Goal: Information Seeking & Learning: Learn about a topic

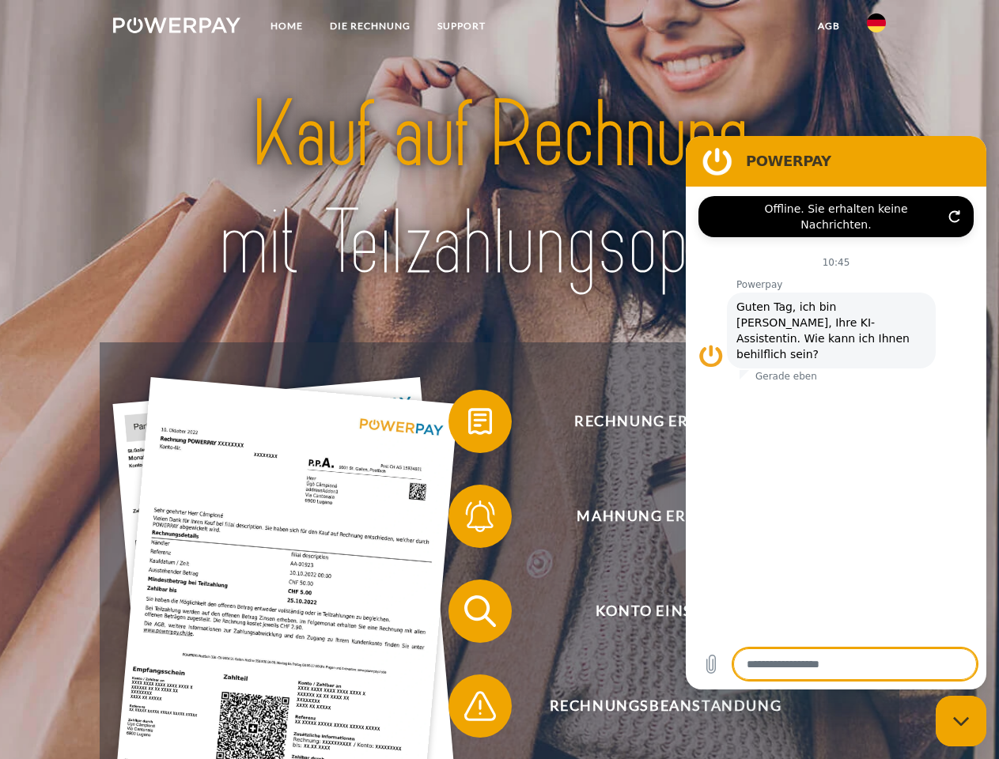
click at [176, 28] on img at bounding box center [176, 25] width 127 height 16
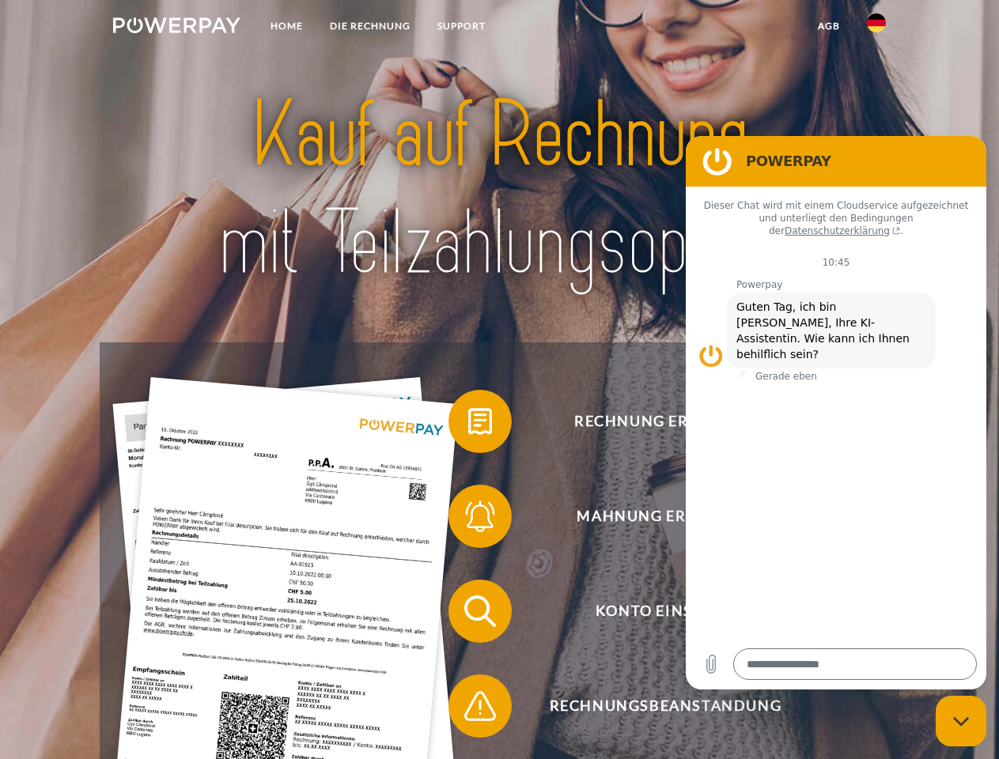
click at [876, 28] on img at bounding box center [876, 22] width 19 height 19
click at [828, 26] on link "agb" at bounding box center [828, 26] width 49 height 28
click at [468, 425] on span at bounding box center [456, 421] width 79 height 79
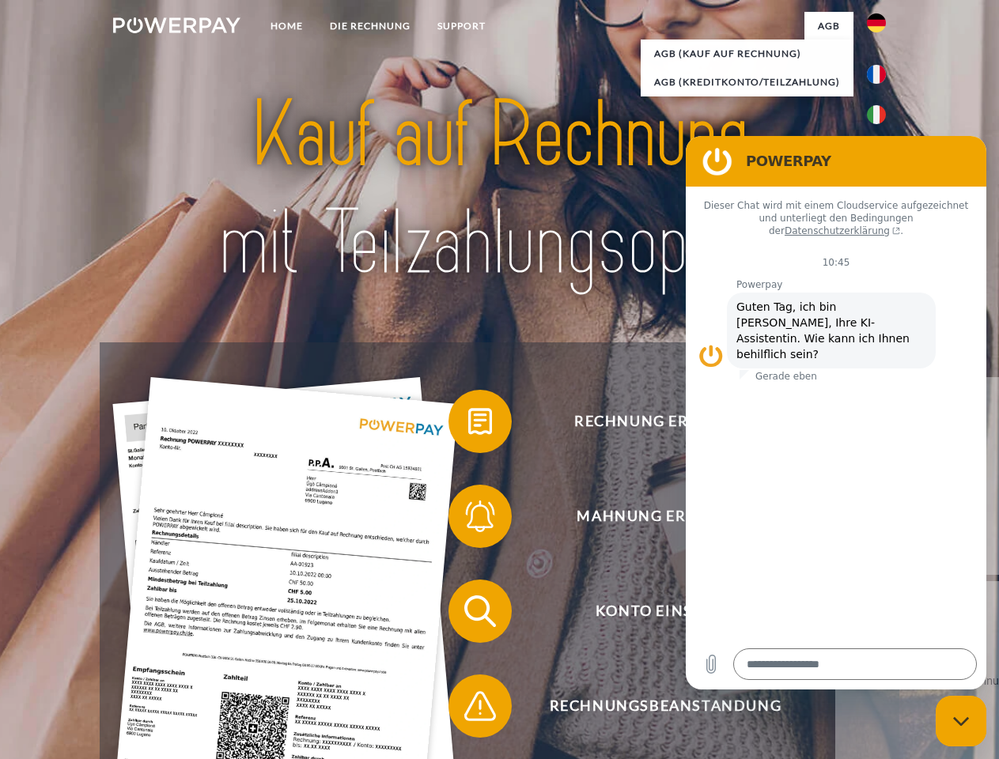
click at [835, 519] on link "zurück" at bounding box center [933, 476] width 197 height 198
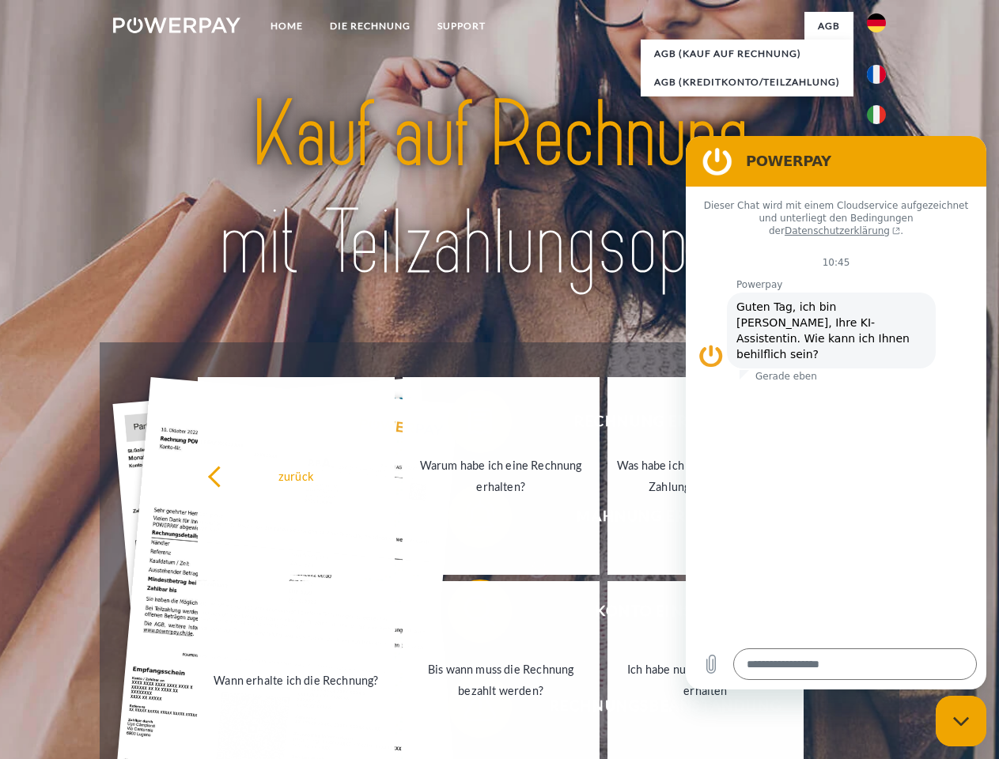
click at [395, 614] on link "Wann erhalte ich die Rechnung?" at bounding box center [296, 680] width 197 height 198
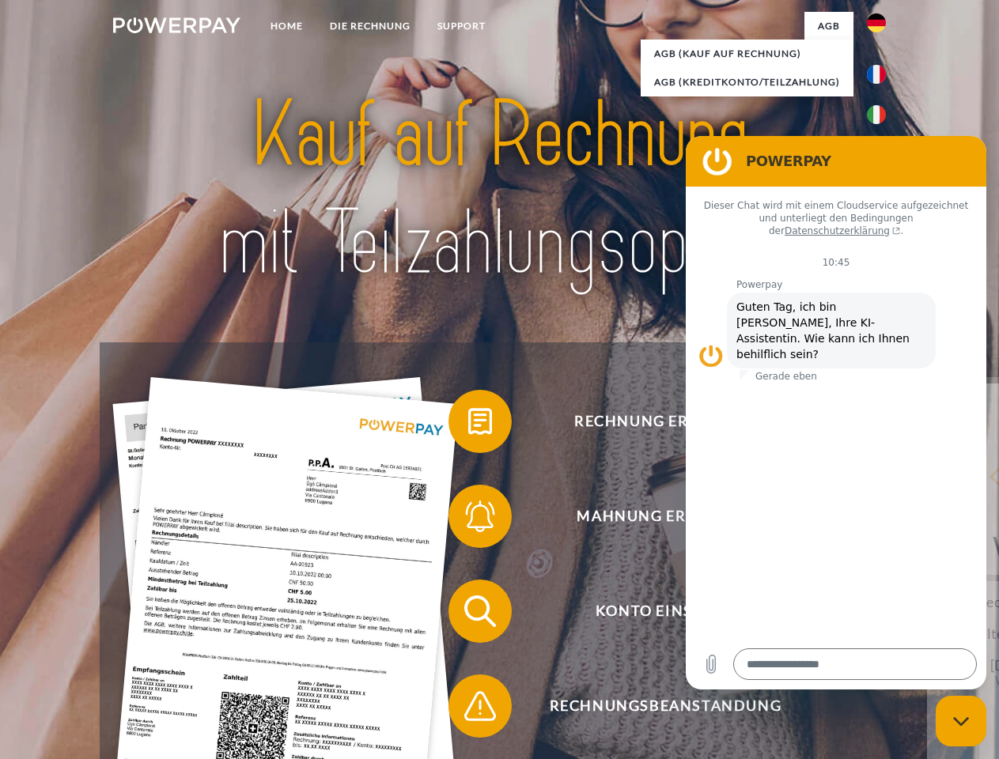
click at [468, 709] on span at bounding box center [456, 706] width 79 height 79
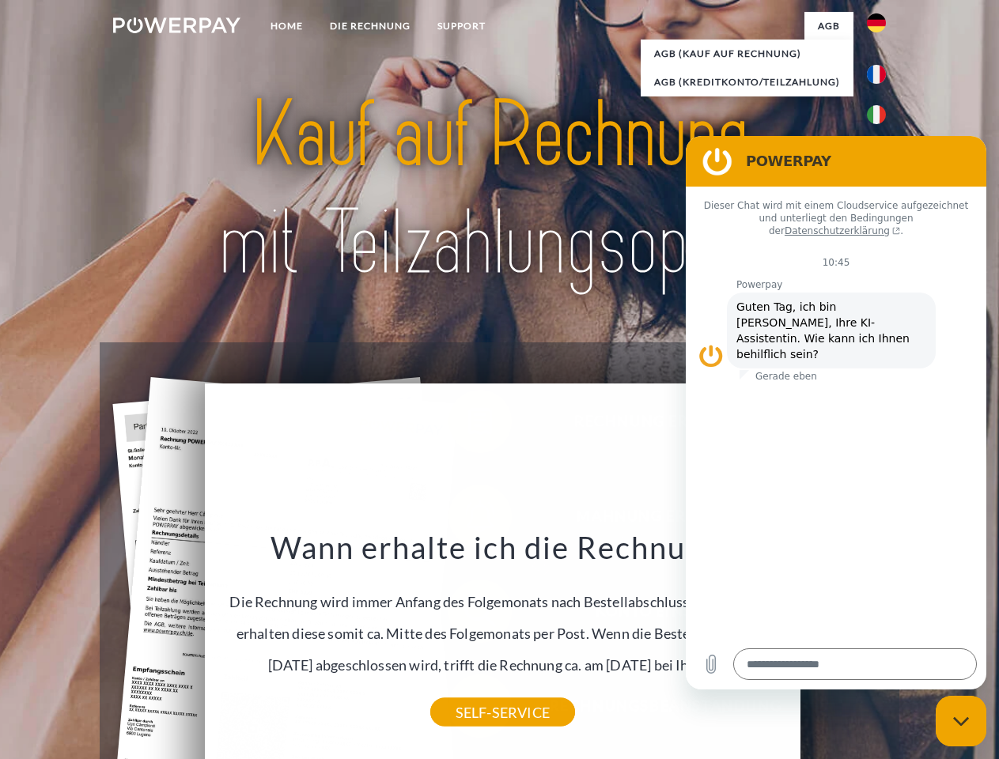
click at [961, 721] on icon "Messaging-Fenster schließen" at bounding box center [961, 721] width 17 height 10
type textarea "*"
